Goal: Information Seeking & Learning: Learn about a topic

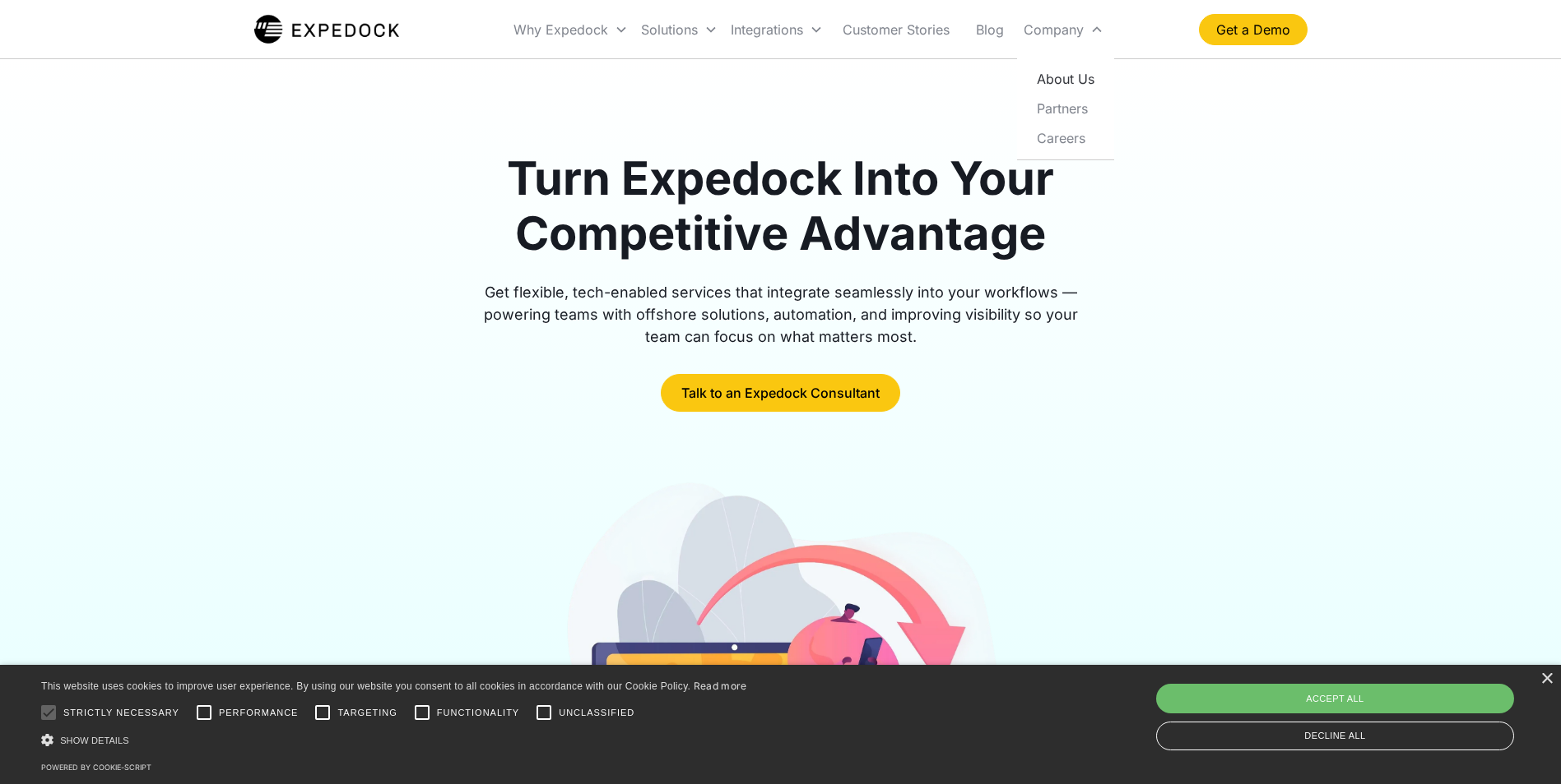
click at [1078, 76] on link "About Us" at bounding box center [1065, 79] width 84 height 30
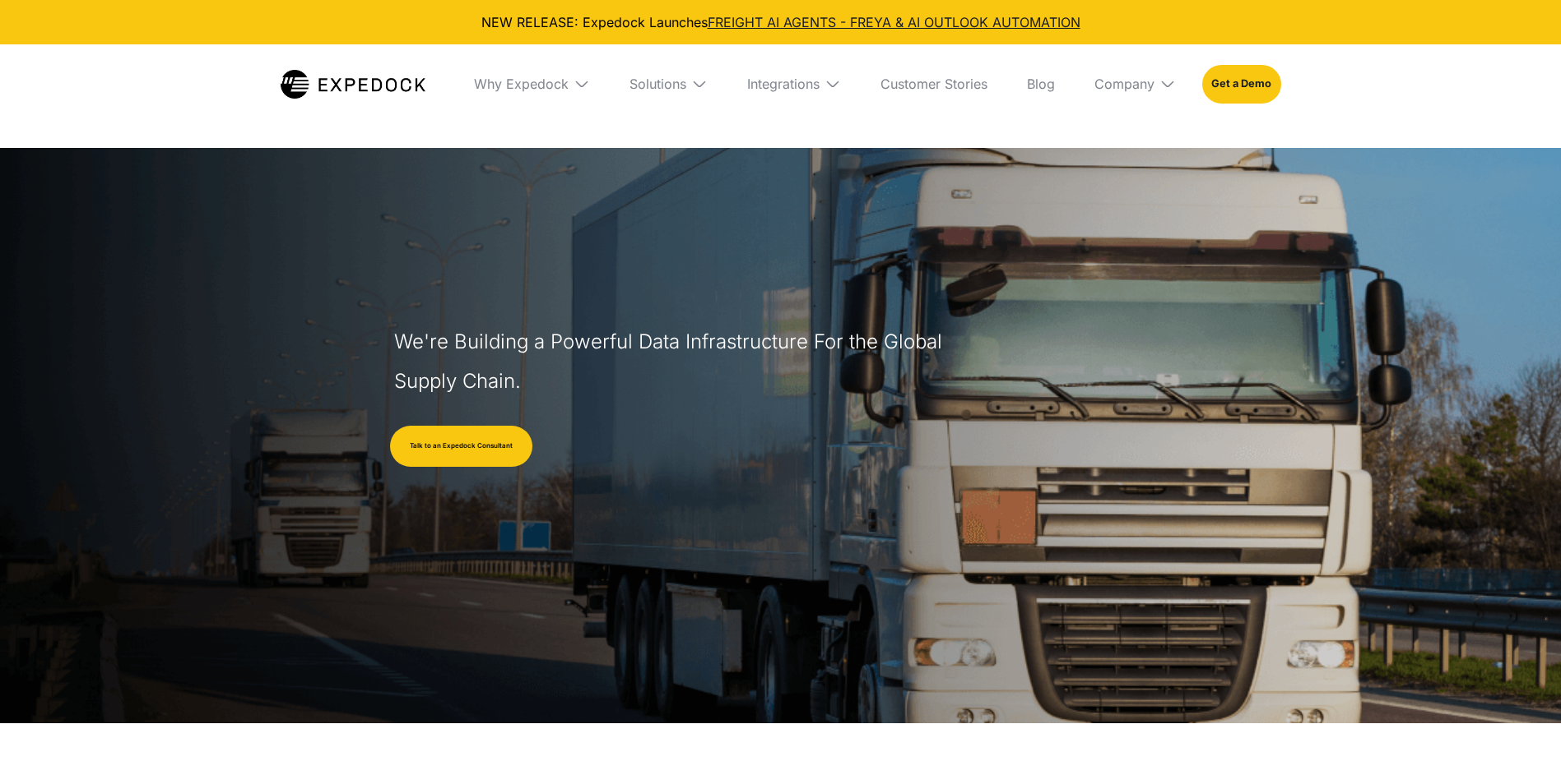
select select
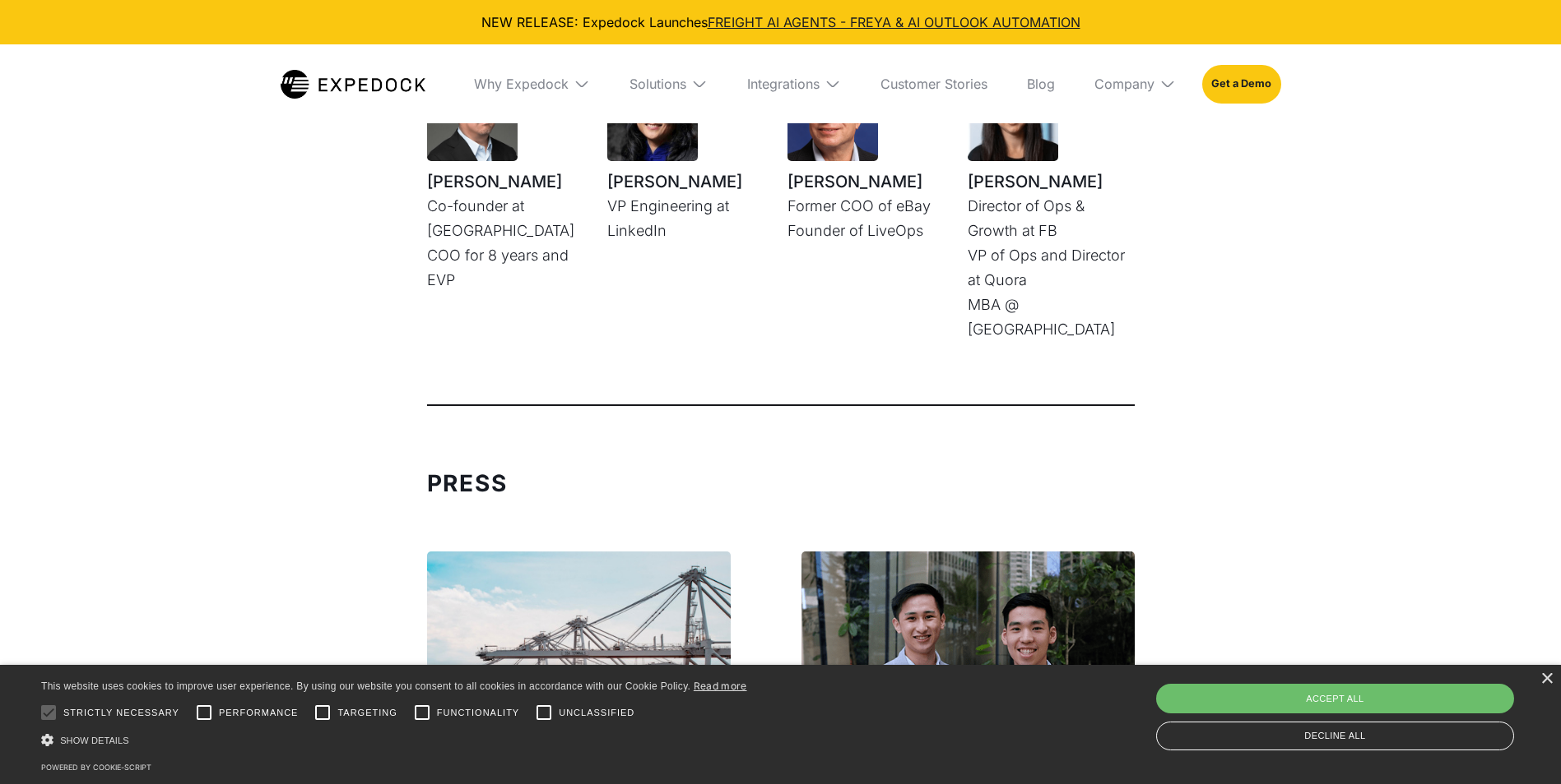
scroll to position [4358, 0]
